Goal: Communication & Community: Answer question/provide support

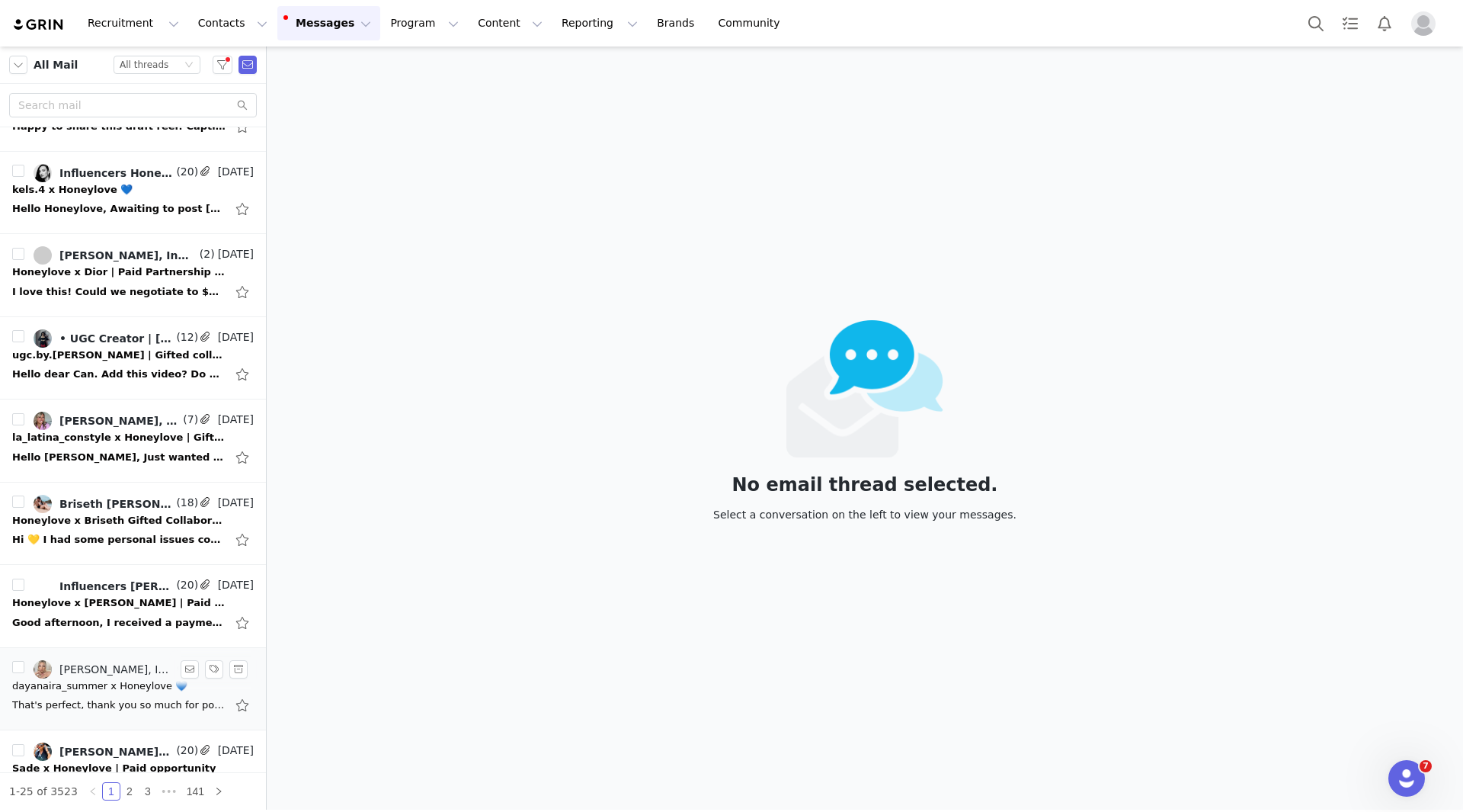
scroll to position [76, 0]
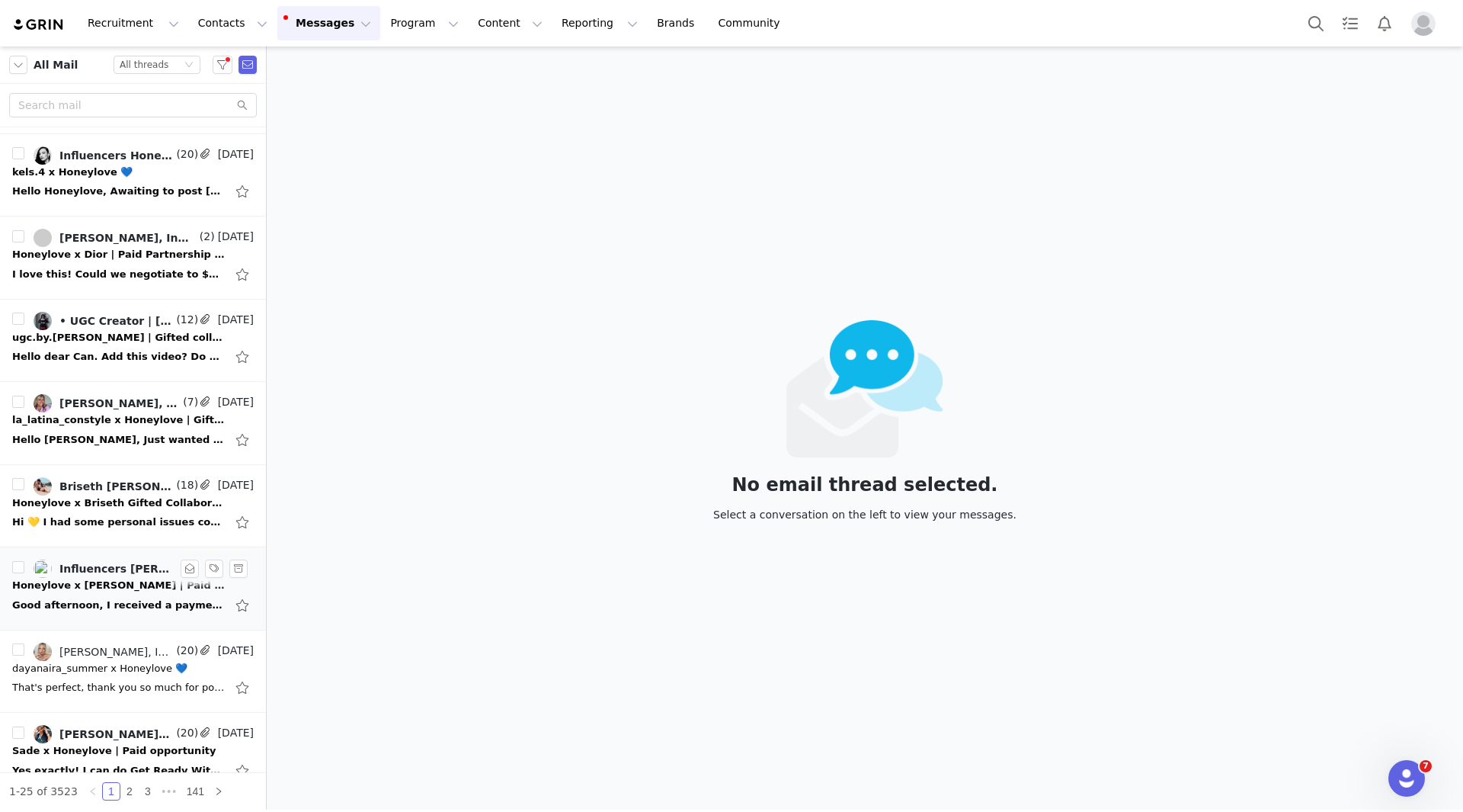
click at [93, 608] on div "Good afternoon, I received a payment of $0.01 [DATE] (see attached). Don't know…" at bounding box center [119, 605] width 213 height 15
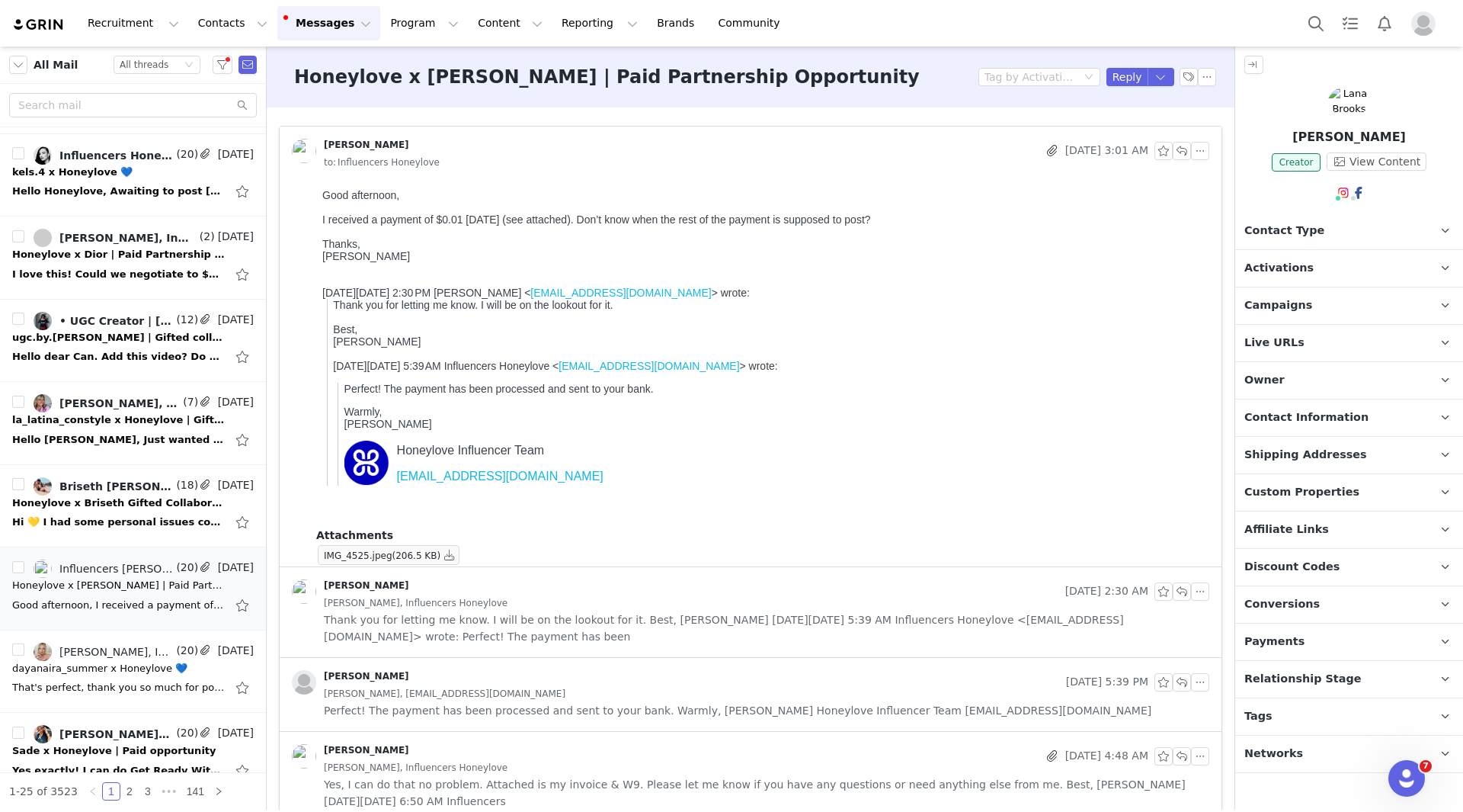
scroll to position [0, 0]
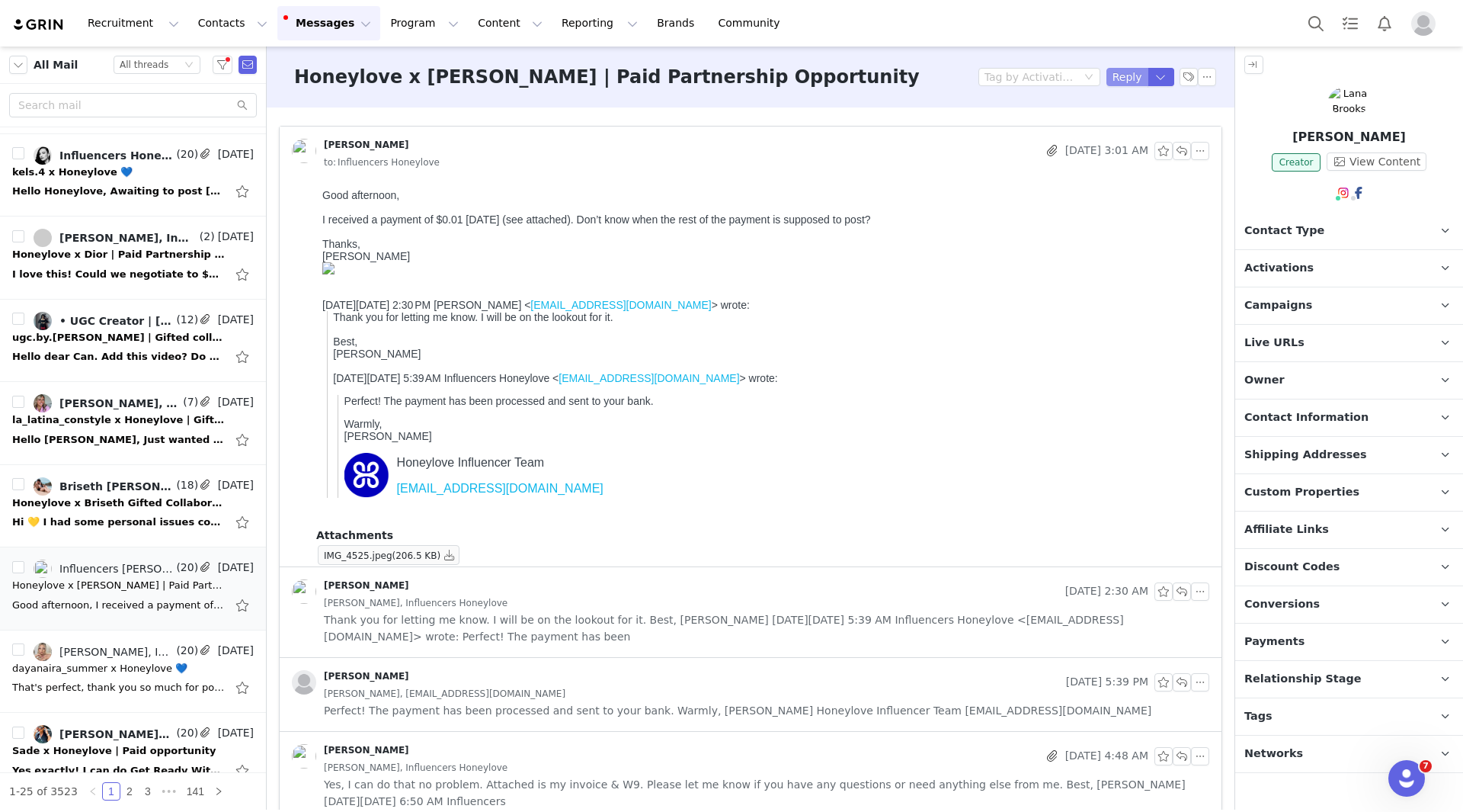
click at [1119, 70] on button "Reply" at bounding box center [1127, 77] width 42 height 18
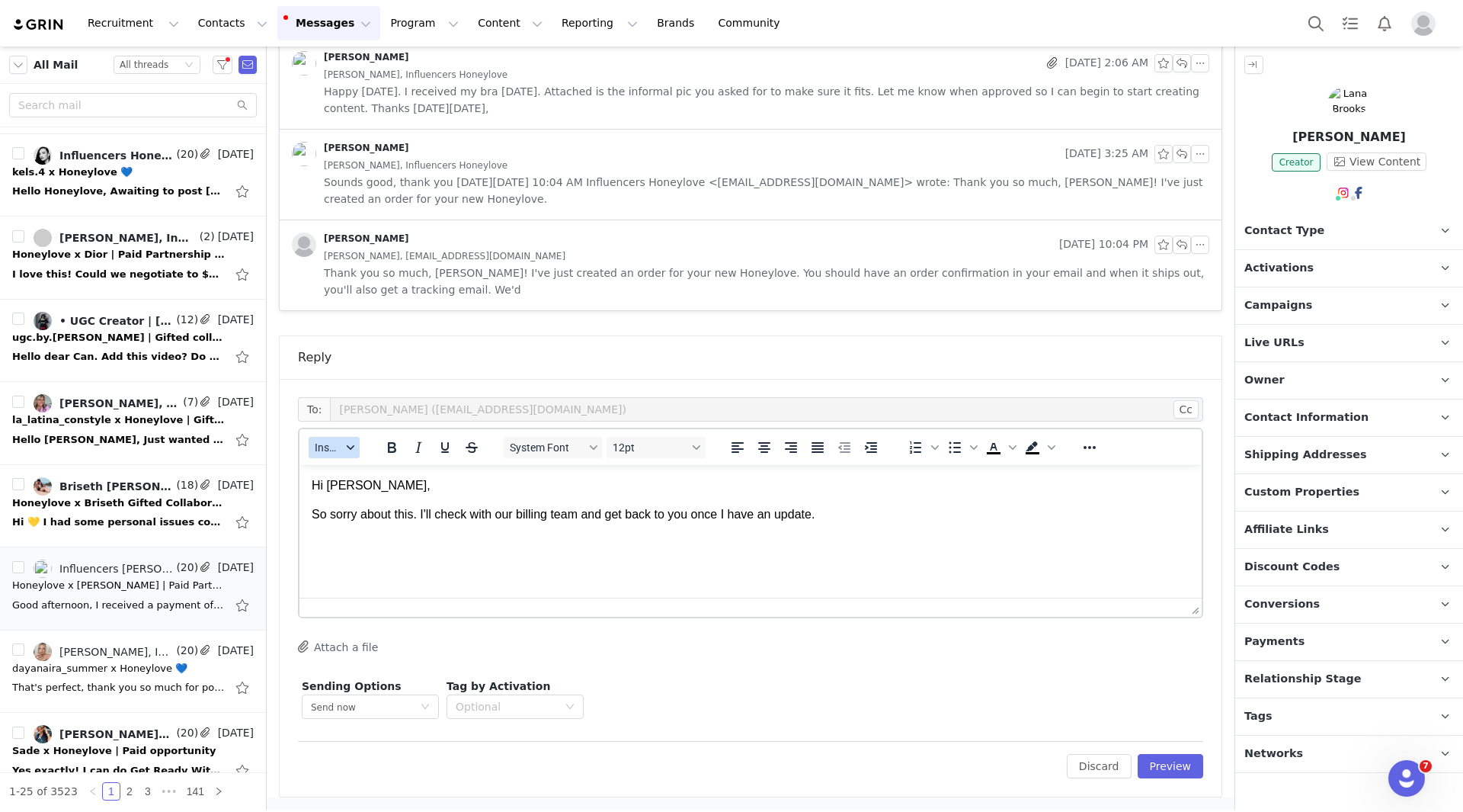
click at [349, 447] on icon "button" at bounding box center [350, 447] width 7 height 7
click at [349, 517] on div "Insert Signature" at bounding box center [390, 523] width 137 height 18
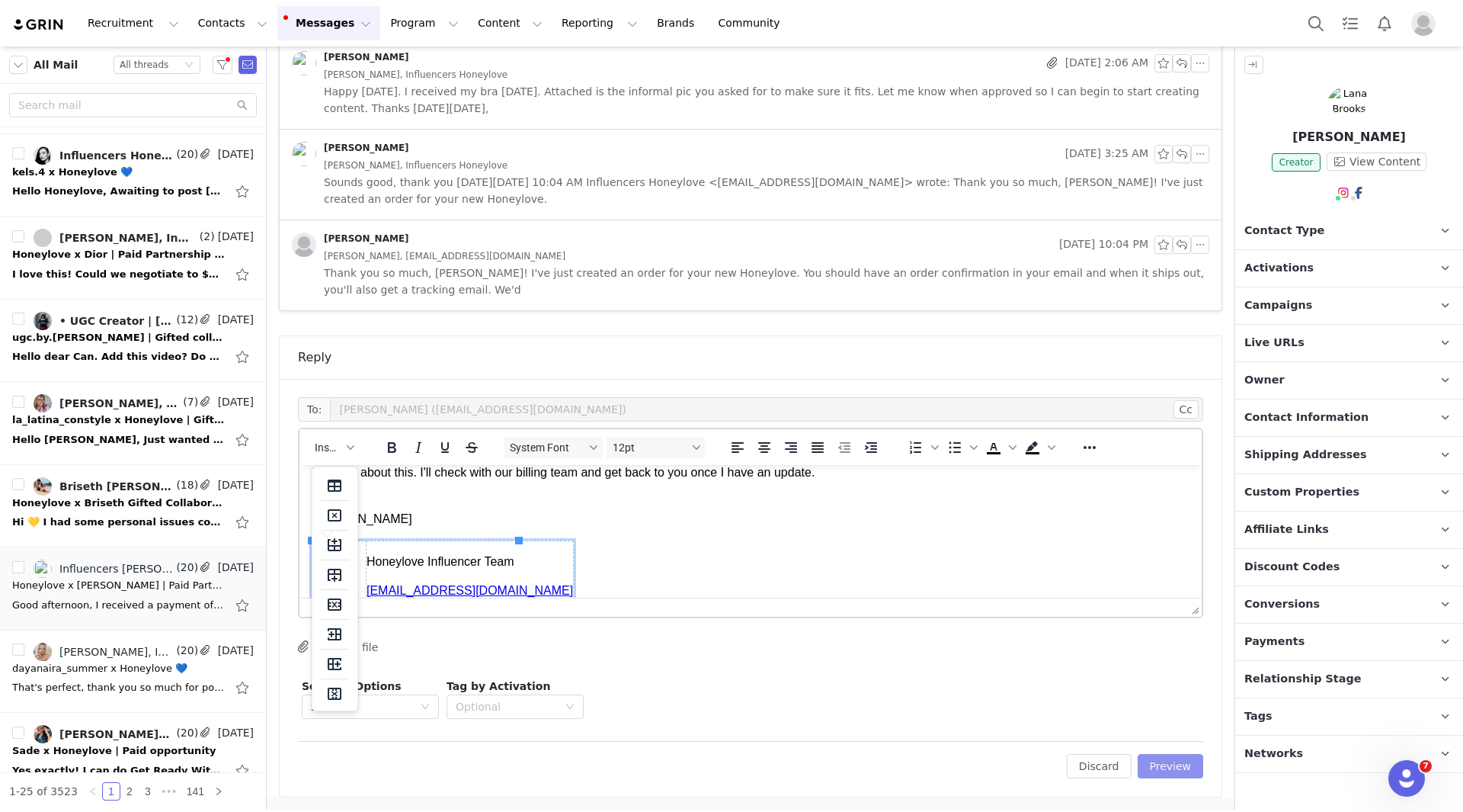
click at [1175, 765] on button "Preview" at bounding box center [1171, 766] width 66 height 24
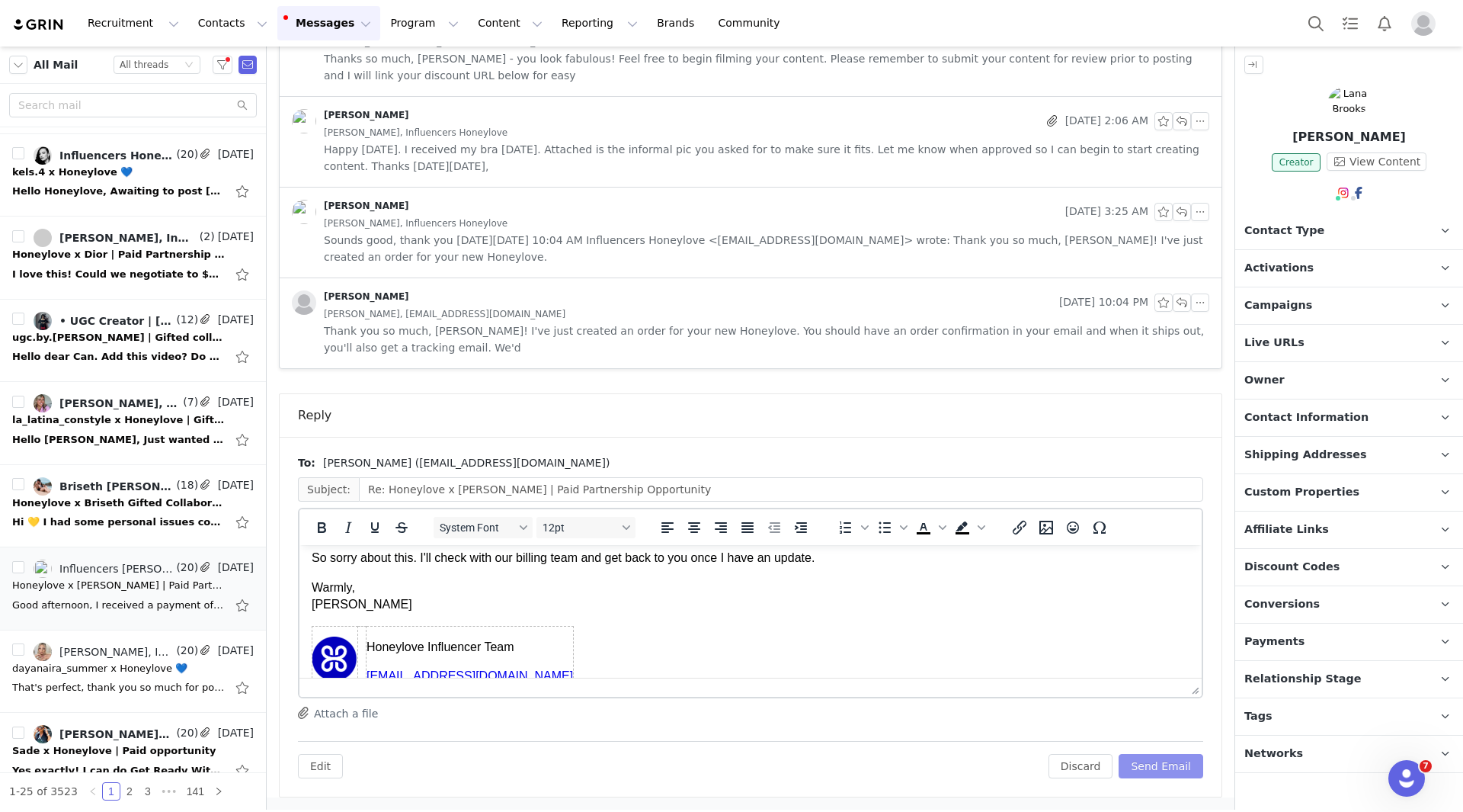
scroll to position [69, 0]
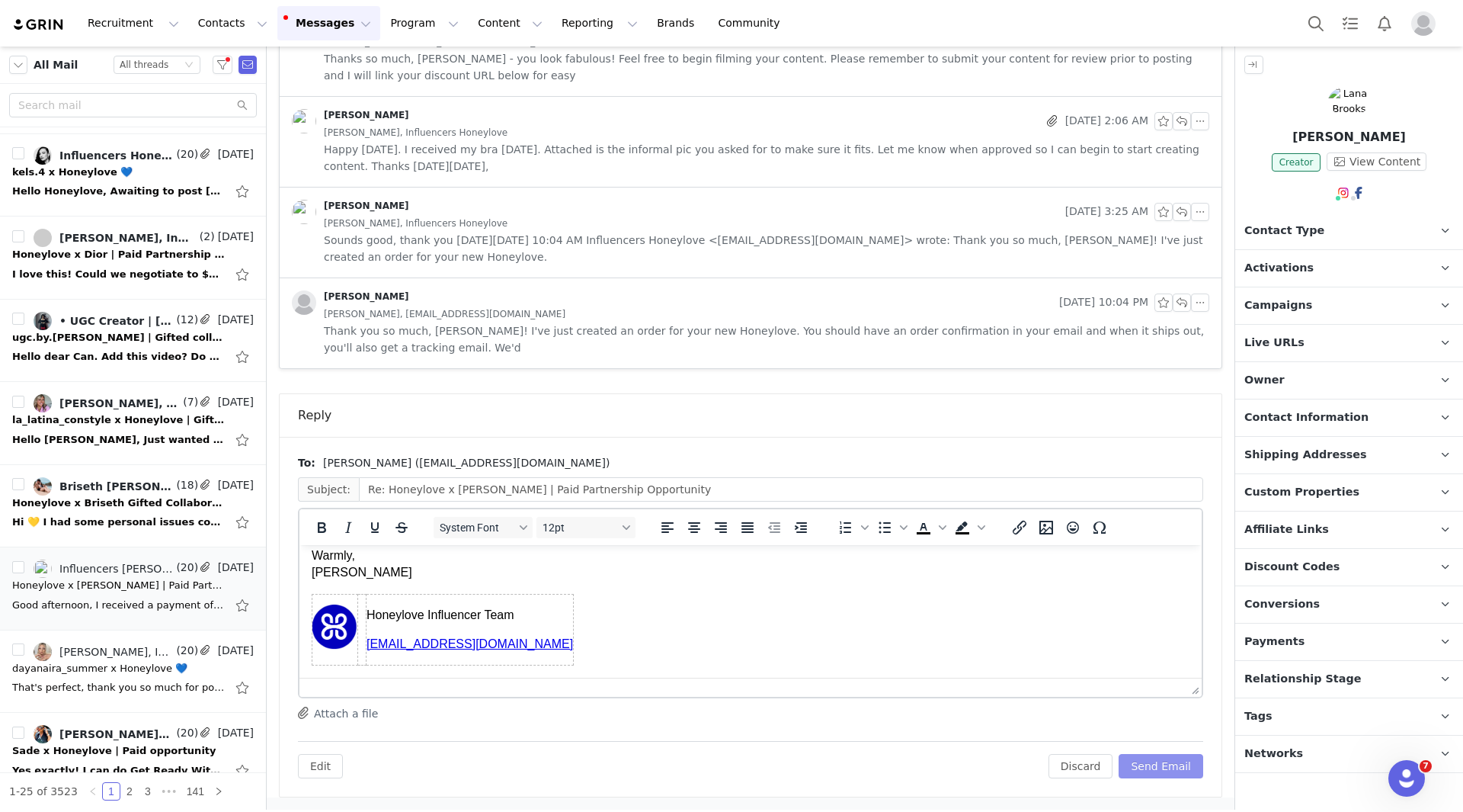
click at [1124, 767] on button "Send Email" at bounding box center [1161, 766] width 85 height 24
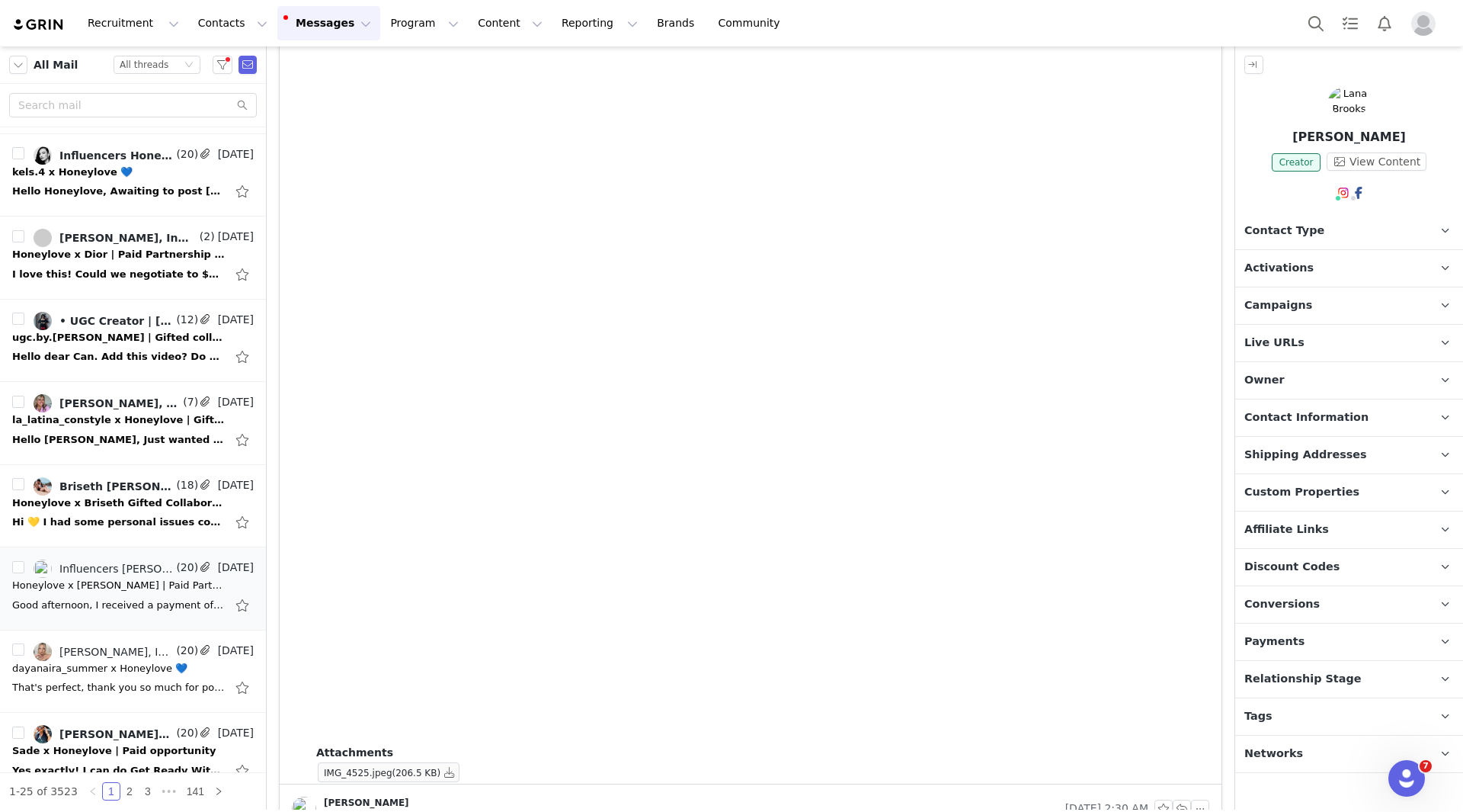
scroll to position [1957, 0]
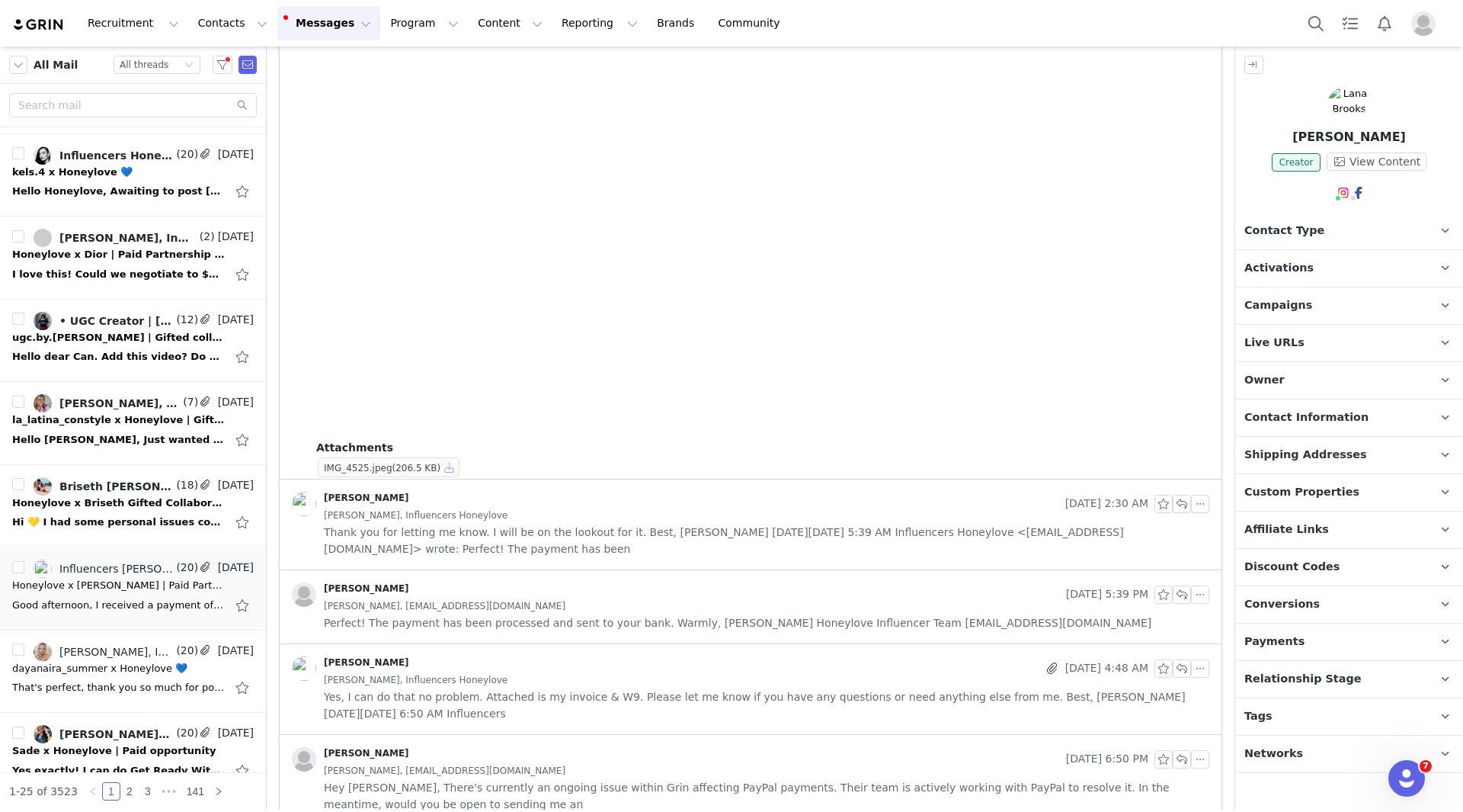
click at [444, 461] on button "button" at bounding box center [450, 467] width 18 height 18
